Goal: Task Accomplishment & Management: Use online tool/utility

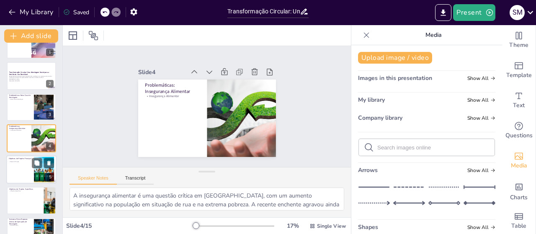
click at [23, 171] on div at bounding box center [31, 169] width 50 height 28
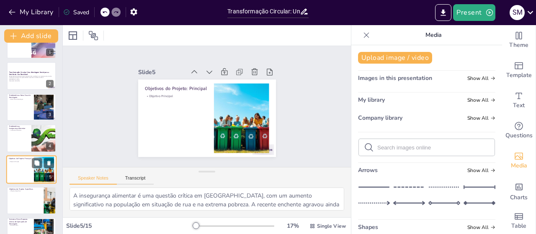
scroll to position [49, 0]
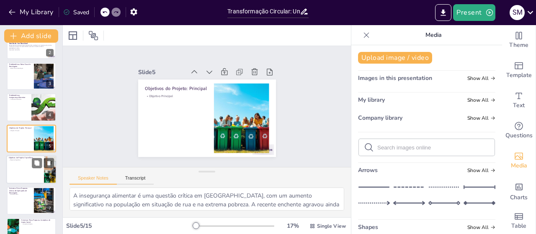
click at [24, 174] on div at bounding box center [31, 169] width 50 height 28
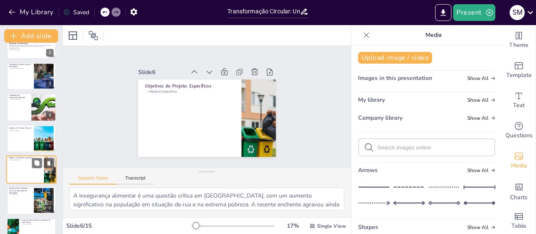
scroll to position [80, 0]
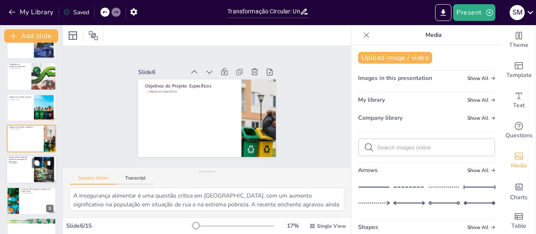
click at [22, 178] on div at bounding box center [31, 170] width 50 height 28
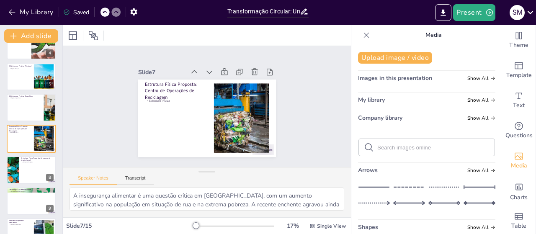
scroll to position [10, 0]
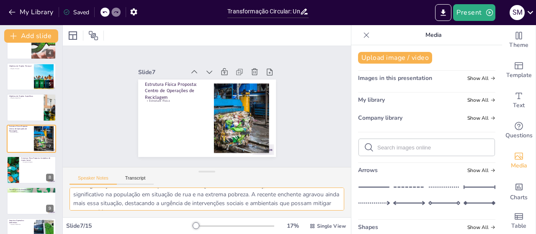
click at [310, 200] on textarea "A estrutura física proposta é fundamental para garantir a eficiência do process…" at bounding box center [207, 199] width 275 height 23
click at [21, 176] on div at bounding box center [31, 170] width 50 height 28
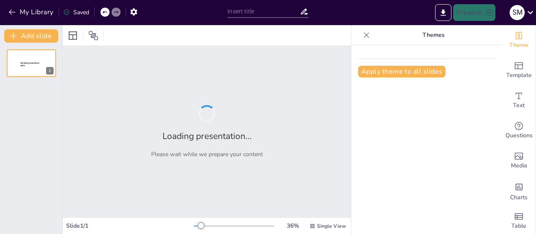
type input "Transformação Circular: Uma Abordagem Comunitária para Gestão do Lixo Reciclável"
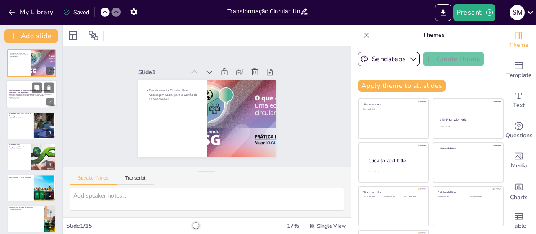
click at [22, 96] on p "Apresentação do projeto de estruturação de lixo reciclável com impacto social, …" at bounding box center [31, 95] width 45 height 5
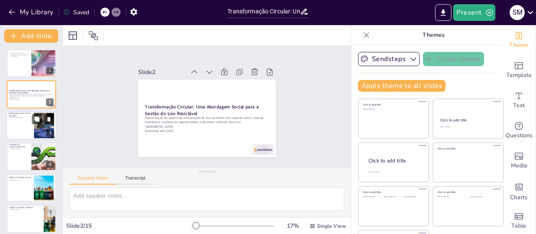
click at [12, 124] on div at bounding box center [31, 125] width 50 height 28
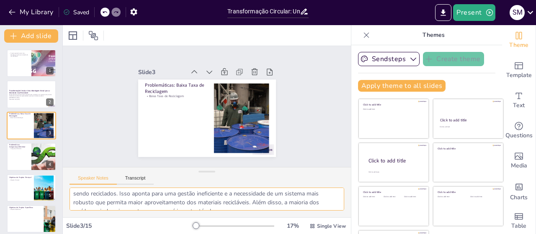
drag, startPoint x: 190, startPoint y: 208, endPoint x: 245, endPoint y: 201, distance: 54.8
click at [244, 201] on textarea "A baixa taxa de reciclagem em Porto Alegre é alarmante, com apenas 2,1% dos res…" at bounding box center [207, 199] width 275 height 23
click at [30, 159] on div at bounding box center [31, 156] width 50 height 28
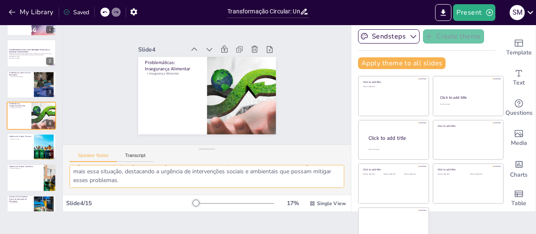
scroll to position [34, 0]
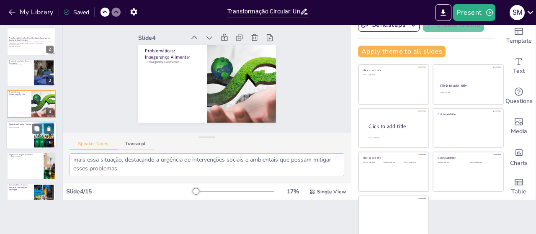
click at [28, 141] on div at bounding box center [31, 135] width 50 height 28
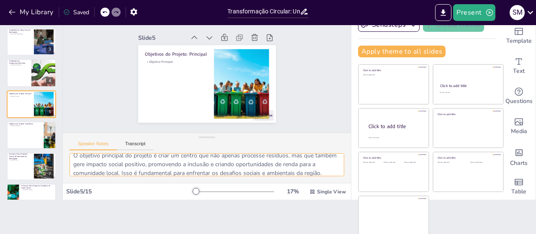
scroll to position [0, 0]
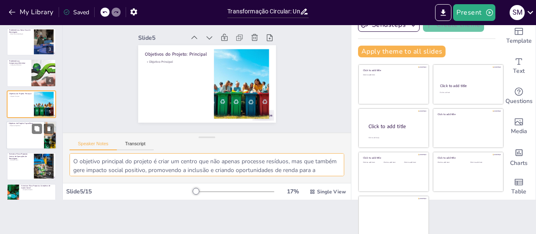
click at [17, 140] on div at bounding box center [31, 135] width 50 height 28
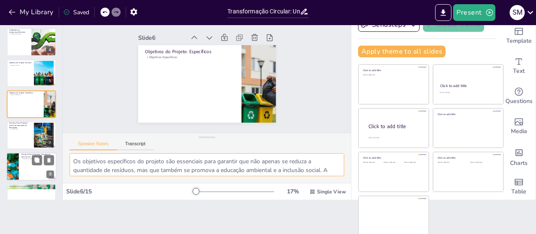
click at [18, 161] on div at bounding box center [12, 166] width 50 height 28
type textarea "O Complexo de Apoio Social é um componente vital do projeto, pois oferece supor…"
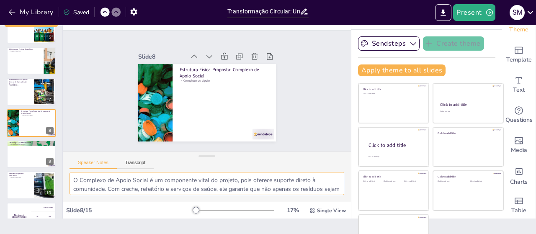
scroll to position [0, 0]
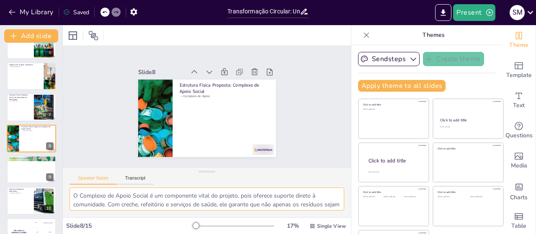
click at [279, 196] on textarea "O Complexo de Apoio Social é um componente vital do projeto, pois oferece supor…" at bounding box center [207, 199] width 275 height 23
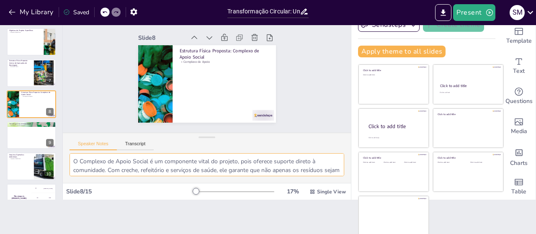
drag, startPoint x: 209, startPoint y: 169, endPoint x: 250, endPoint y: 169, distance: 41.0
click at [250, 169] on textarea "O Complexo de Apoio Social é um componente vital do projeto, pois oferece supor…" at bounding box center [207, 164] width 275 height 23
